Goal: Task Accomplishment & Management: Use online tool/utility

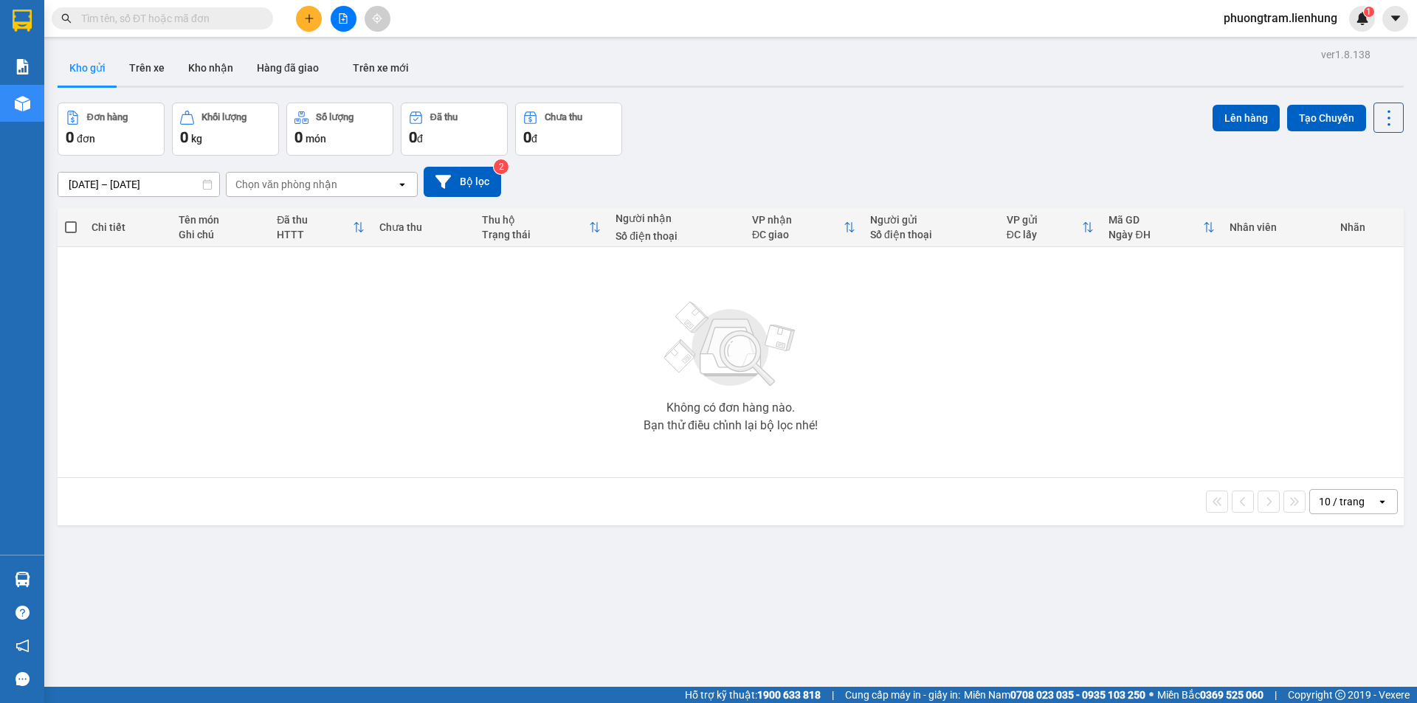
drag, startPoint x: 155, startPoint y: 21, endPoint x: 183, endPoint y: 39, distance: 33.6
click at [155, 20] on input "text" at bounding box center [168, 18] width 174 height 16
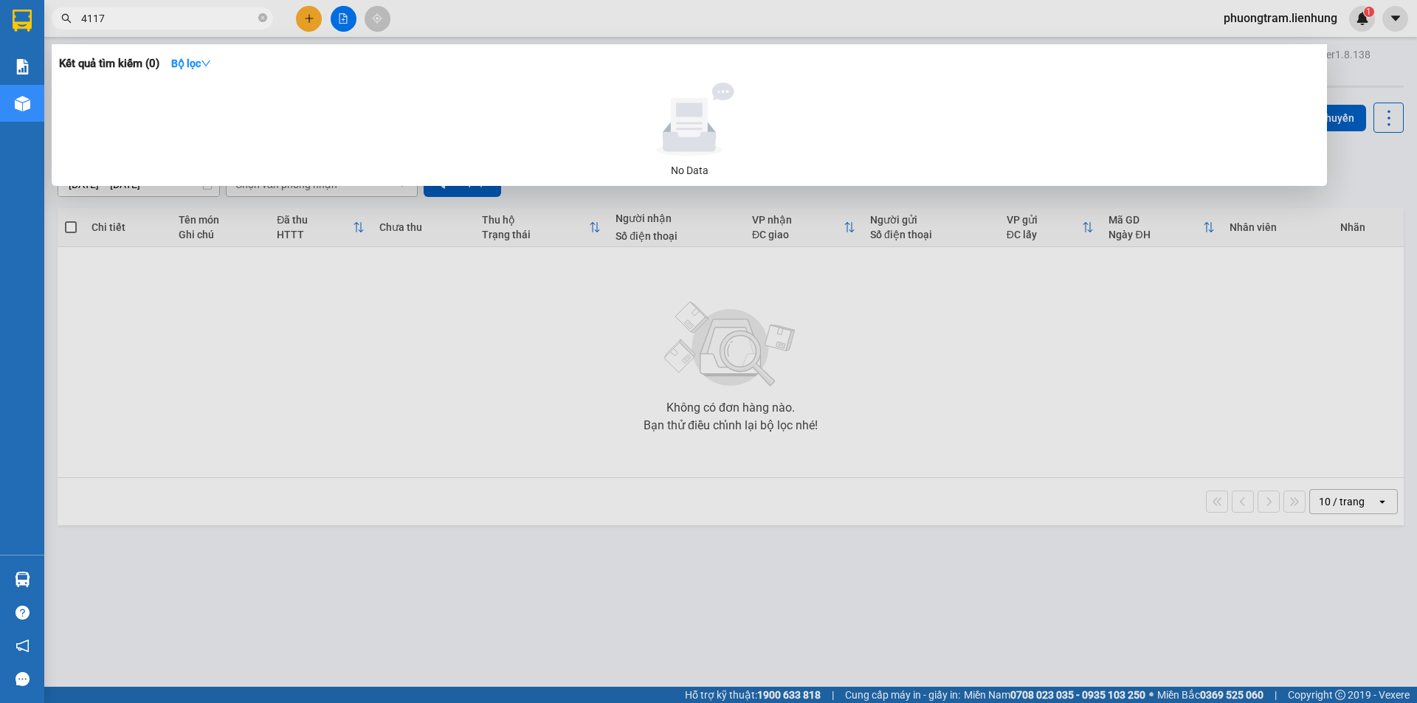
type input "4117"
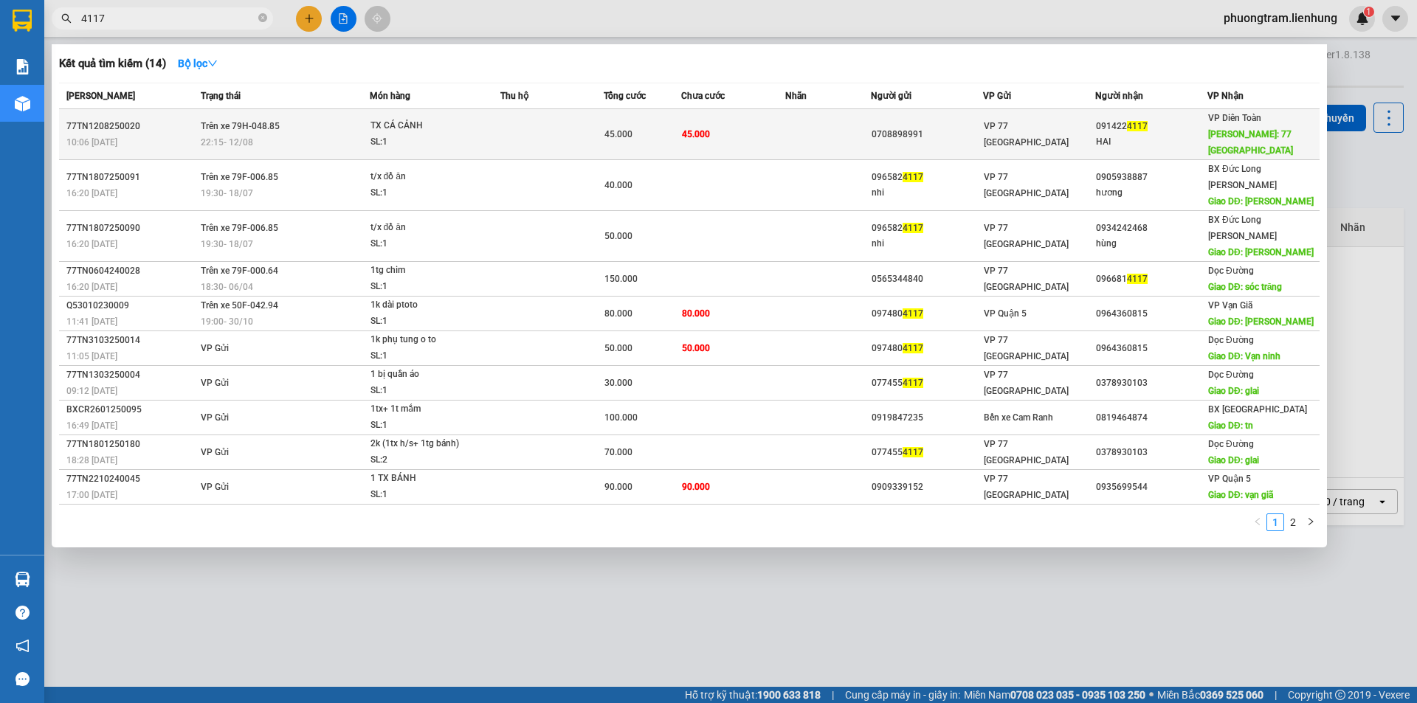
click at [512, 120] on td at bounding box center [551, 134] width 103 height 51
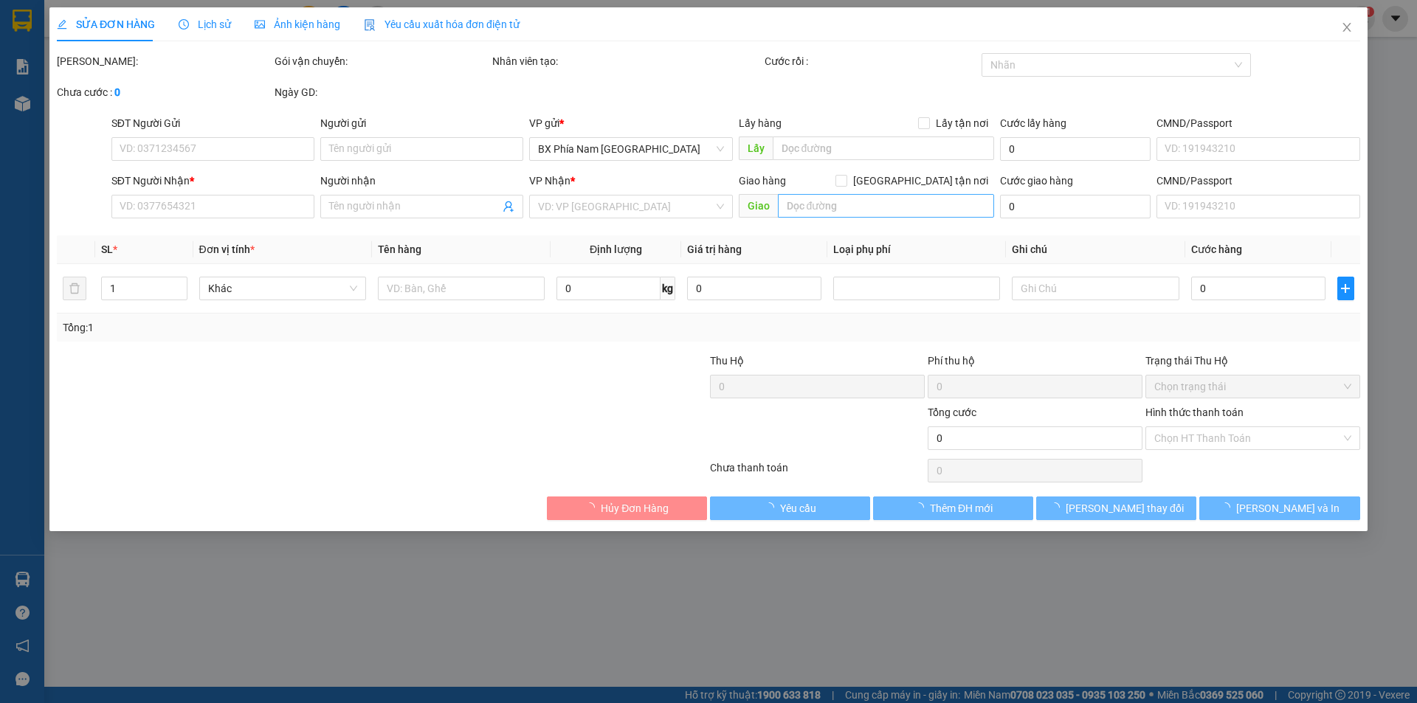
type input "0708898991"
type input "0914224117"
type input "HAI"
type input "77 [GEOGRAPHIC_DATA]"
type input "45.000"
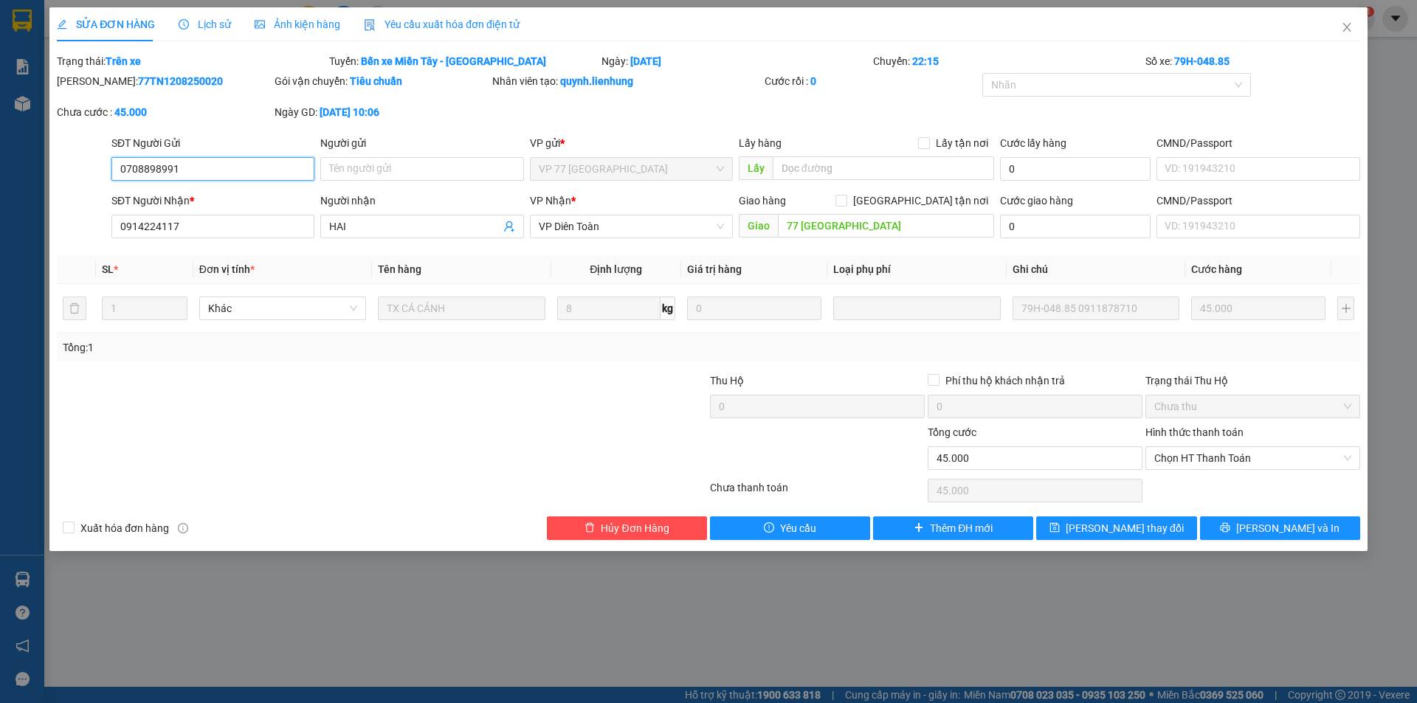
drag, startPoint x: 1247, startPoint y: 461, endPoint x: 1230, endPoint y: 472, distance: 19.9
click at [1247, 461] on span "Chọn HT Thanh Toán" at bounding box center [1252, 458] width 197 height 22
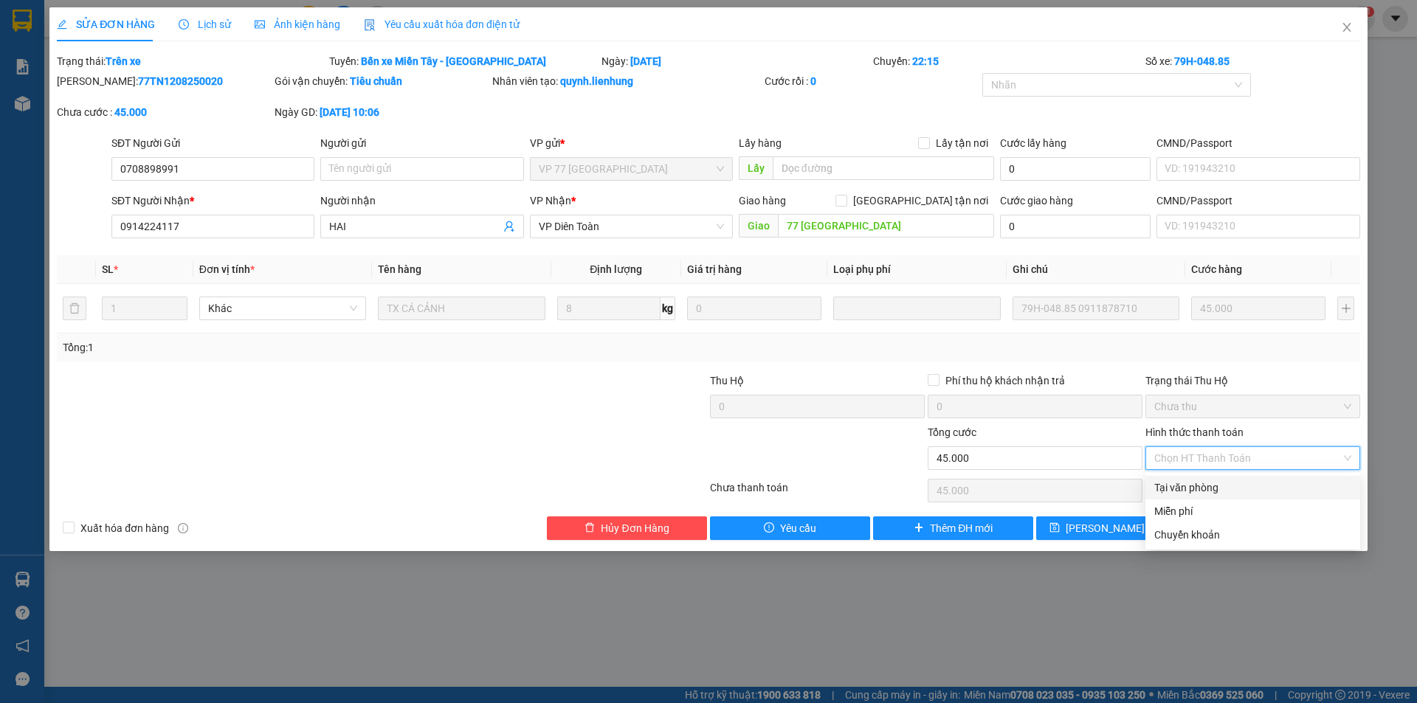
click at [1214, 488] on div "Tại văn phòng" at bounding box center [1252, 488] width 197 height 16
type input "0"
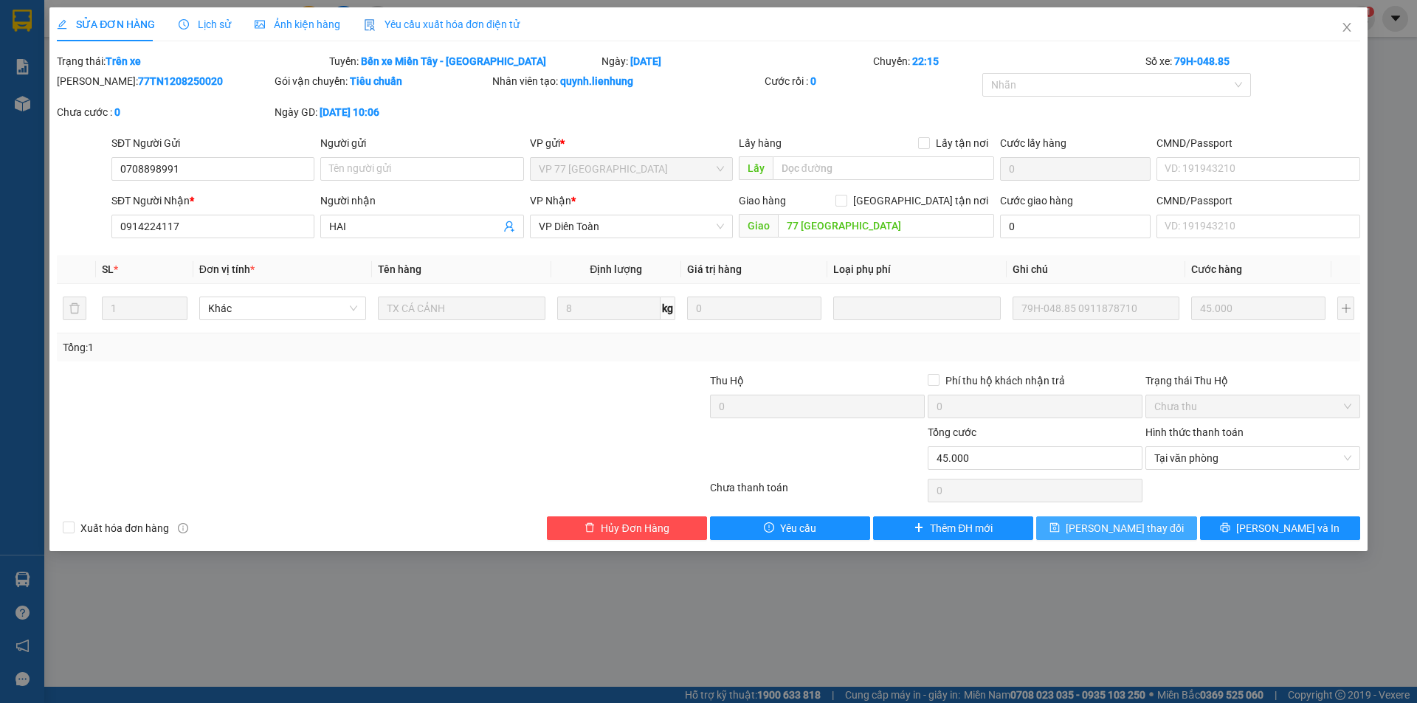
click at [1134, 530] on span "[PERSON_NAME] thay đổi" at bounding box center [1125, 528] width 118 height 16
